Goal: Information Seeking & Learning: Learn about a topic

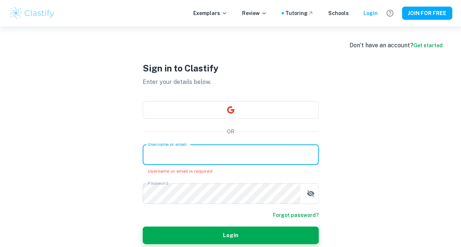
click at [199, 157] on input "Username or email" at bounding box center [231, 154] width 176 height 21
